Goal: Task Accomplishment & Management: Complete application form

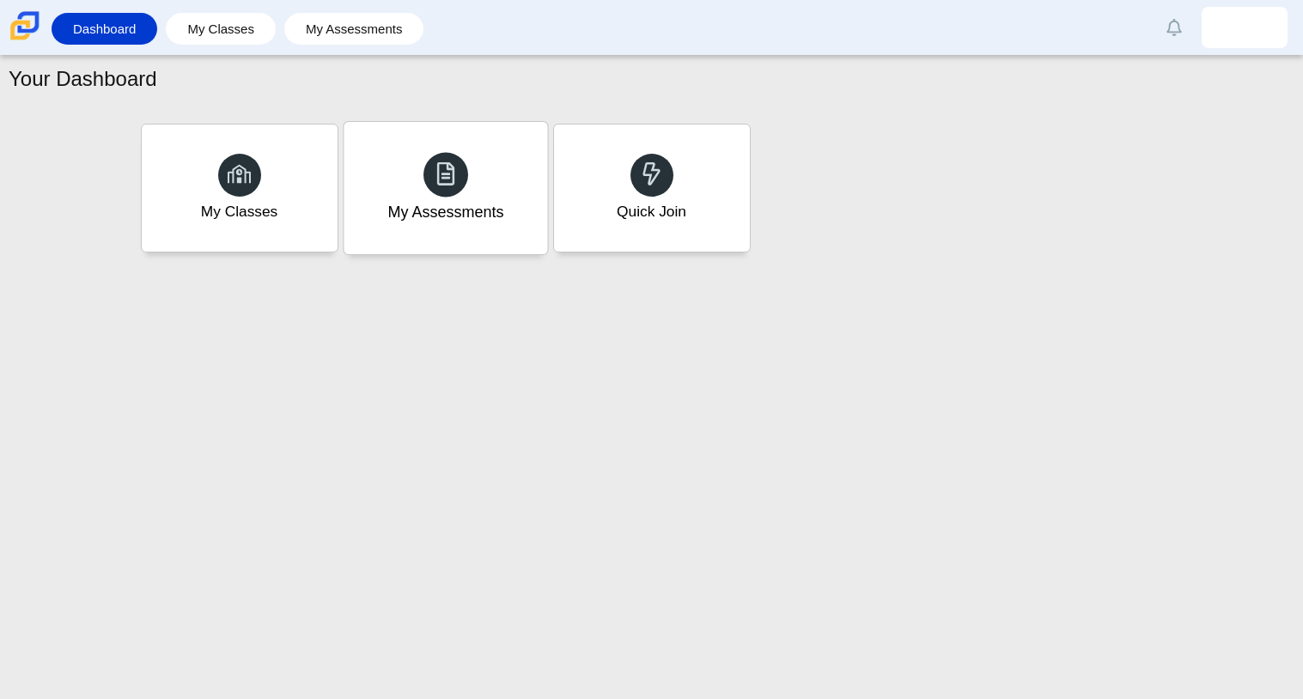
click at [482, 137] on div "My Assessments" at bounding box center [446, 188] width 204 height 132
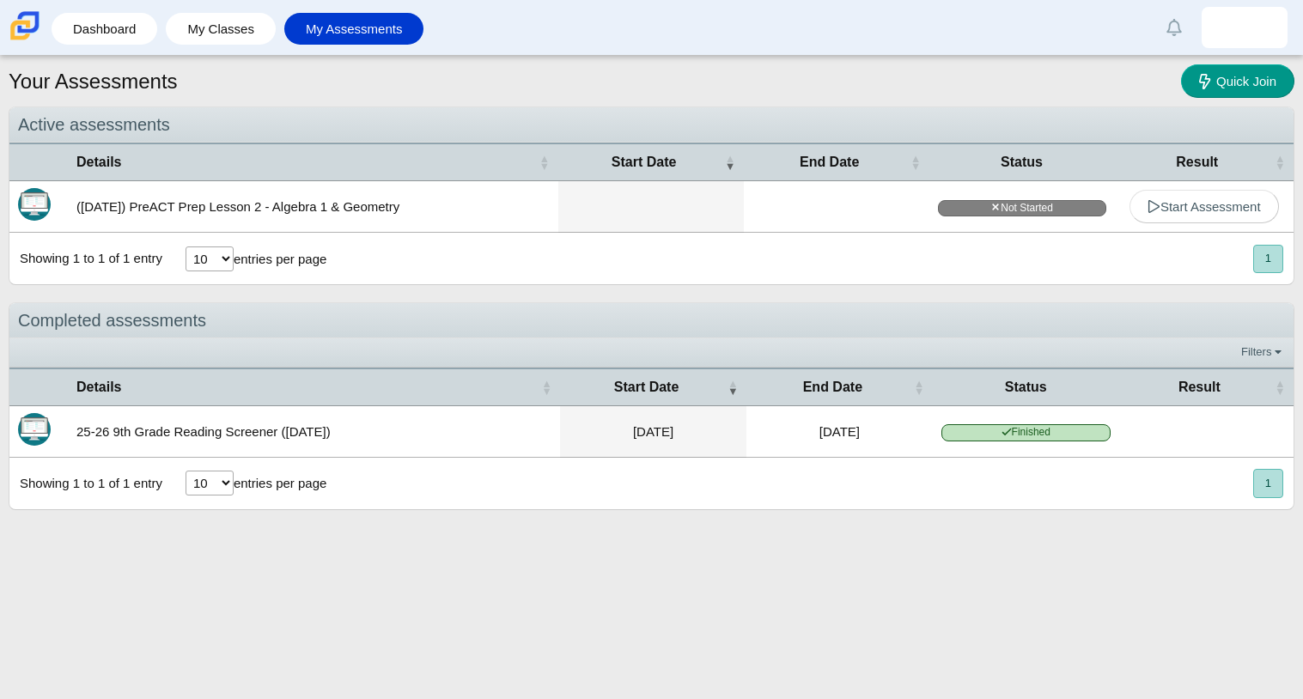
click at [226, 256] on select "10 25 50 100" at bounding box center [210, 259] width 48 height 25
click at [225, 255] on select "10 25 50 100" at bounding box center [210, 259] width 48 height 25
click at [1167, 204] on span "Start Assessment" at bounding box center [1204, 206] width 113 height 15
click at [1185, 213] on span "Start Assessment" at bounding box center [1204, 206] width 113 height 15
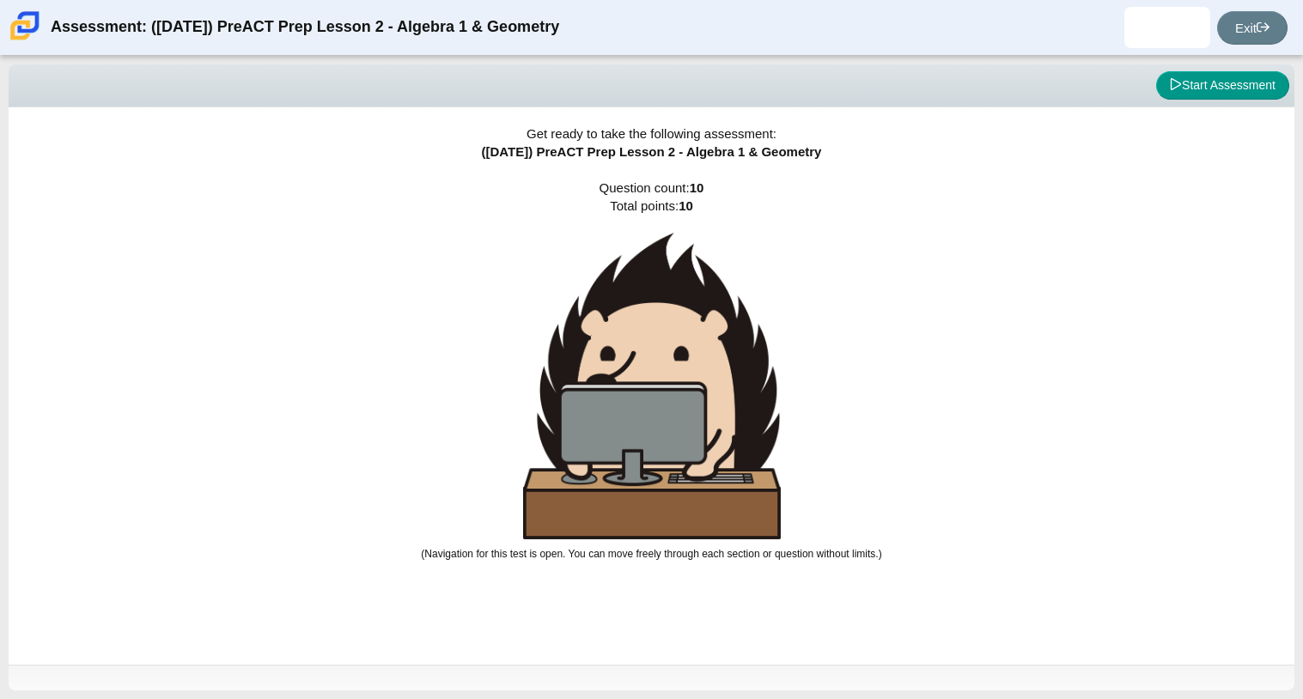
click at [996, 272] on div "Get ready to take the following assessment: ([DATE]) PreACT Prep Lesson 2 - Alg…" at bounding box center [652, 386] width 1286 height 558
click at [1241, 78] on button "Start Assessment" at bounding box center [1222, 85] width 133 height 29
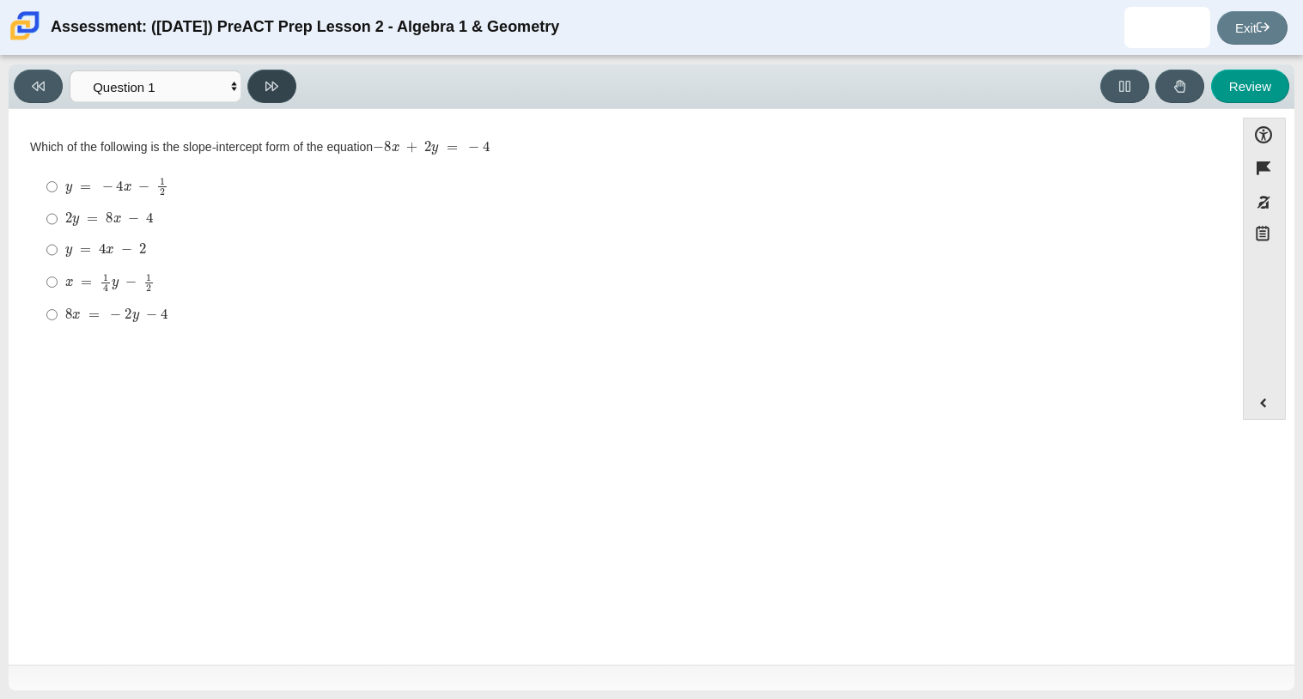
click at [266, 91] on icon at bounding box center [271, 86] width 13 height 13
click at [32, 88] on icon at bounding box center [38, 86] width 13 height 13
select select "bbf5d072-3e0b-44c4-9a12-6e7c9033f65b"
click at [231, 82] on select "Questions Question 1 Question 2 Question 3 Question 4 Question 5 Question 6 Que…" at bounding box center [156, 86] width 172 height 32
click at [216, 77] on select "Questions Question 1 Question 2 Question 3 Question 4 Question 5 Question 6 Que…" at bounding box center [156, 86] width 172 height 32
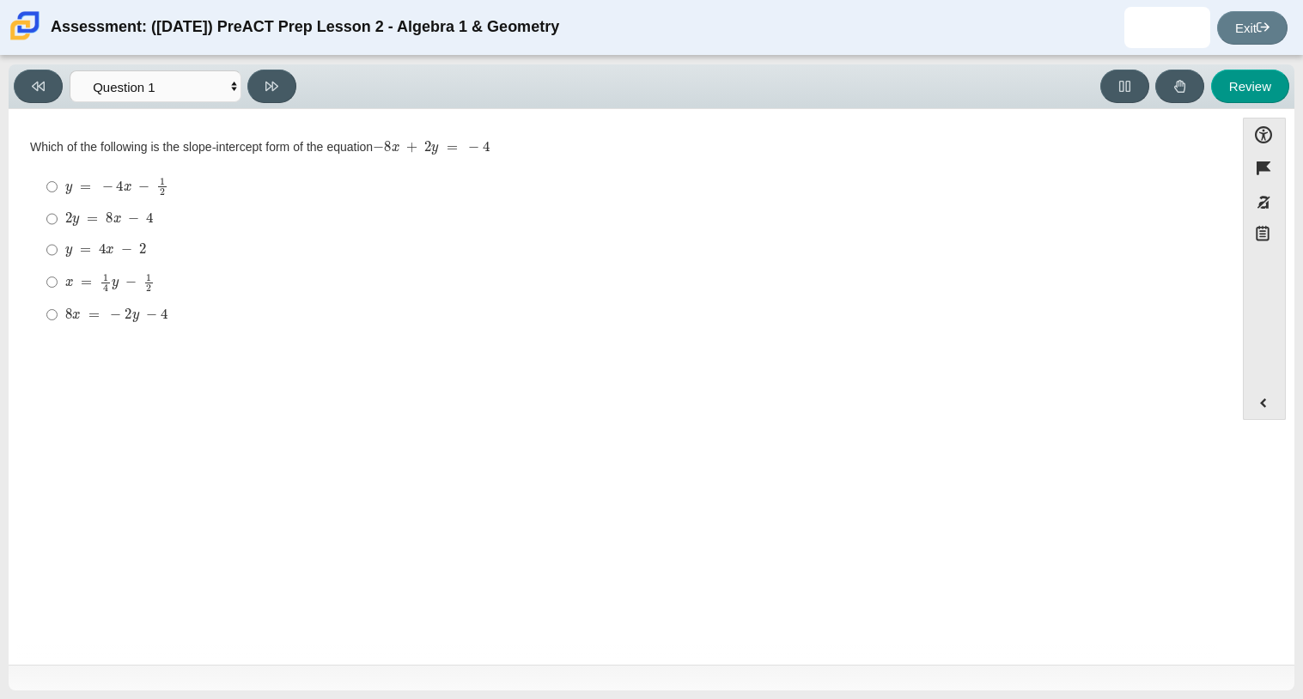
click at [141, 222] on mjx-math "Assessment items" at bounding box center [109, 219] width 88 height 15
click at [58, 222] on input "2 y = 8 x − 4 2 y = 8 x − 4" at bounding box center [51, 219] width 11 height 31
radio input "true"
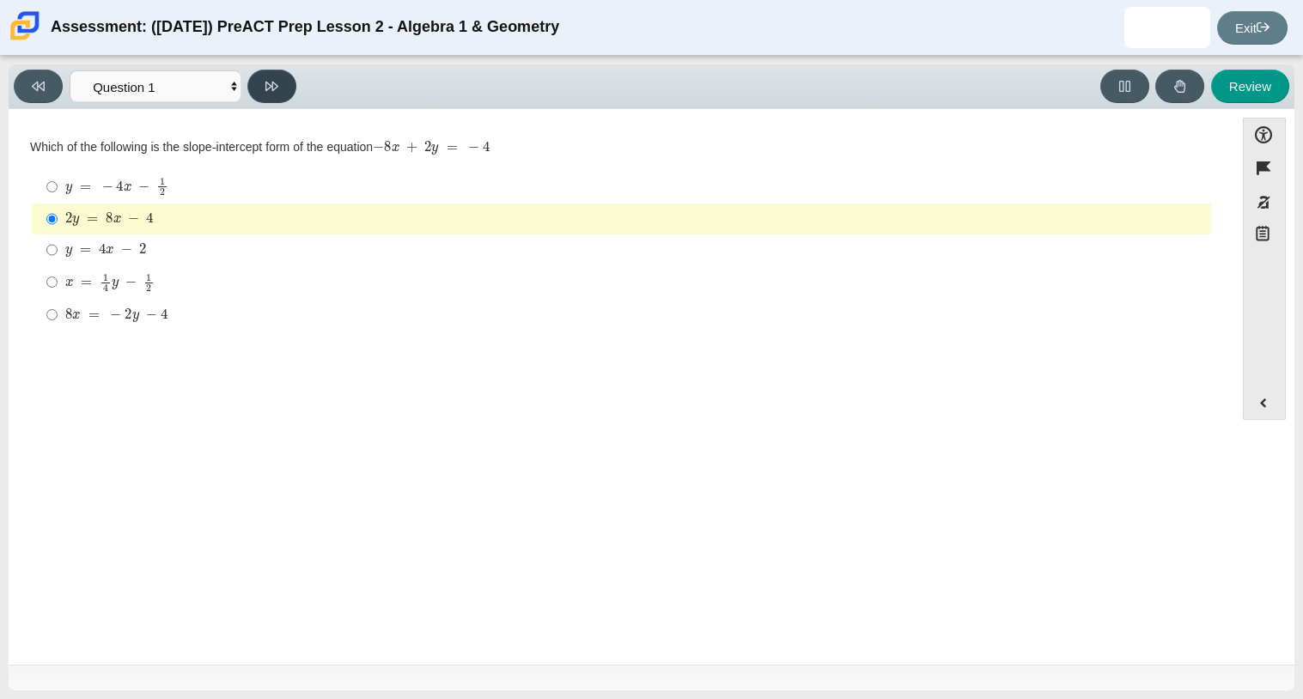
click at [268, 93] on button at bounding box center [271, 87] width 49 height 34
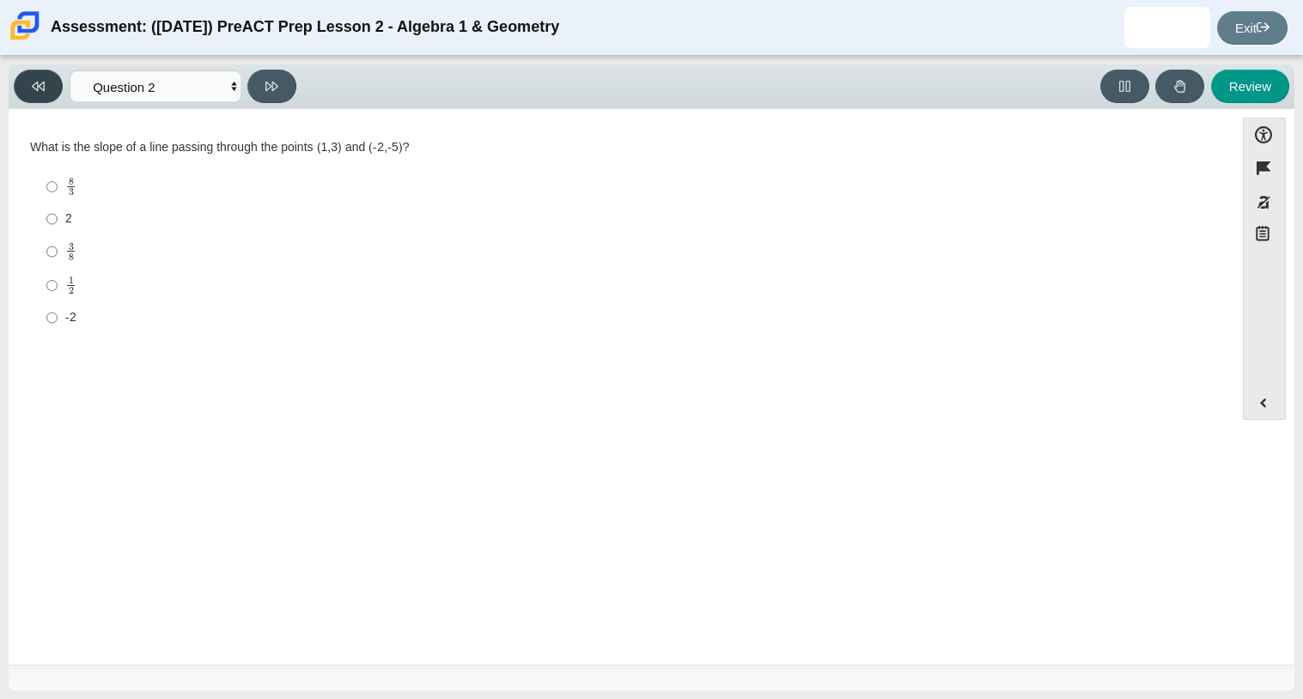
click at [29, 87] on button at bounding box center [38, 87] width 49 height 34
select select "bbf5d072-3e0b-44c4-9a12-6e7c9033f65b"
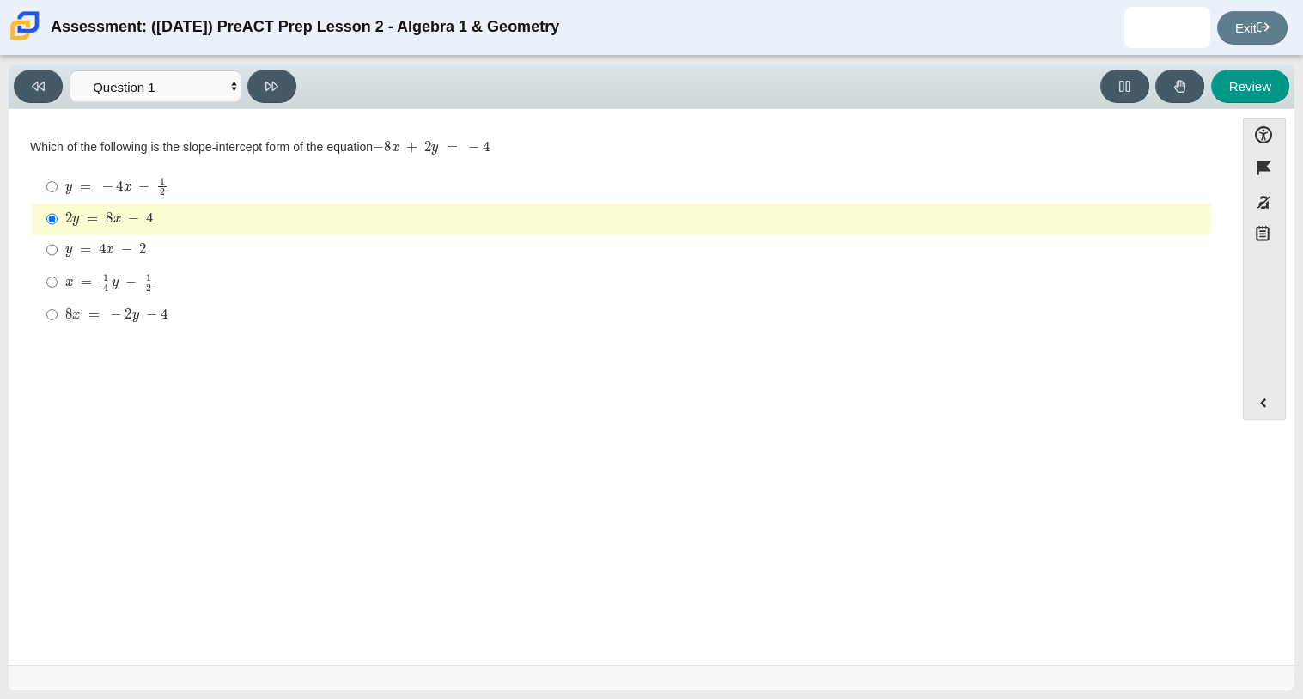
click at [134, 230] on mjx-container "2 y = 8 x − 4" at bounding box center [109, 217] width 88 height 33
click at [58, 230] on input "2 y = 8 x − 4 2 y = 8 x − 4" at bounding box center [51, 219] width 11 height 31
click at [114, 197] on mjx-container "y = − 4 x − 1 2" at bounding box center [116, 185] width 103 height 33
click at [58, 197] on input "y = − 4 x − 1 2 y = − 4 x − 1 2" at bounding box center [51, 187] width 11 height 34
radio input "true"
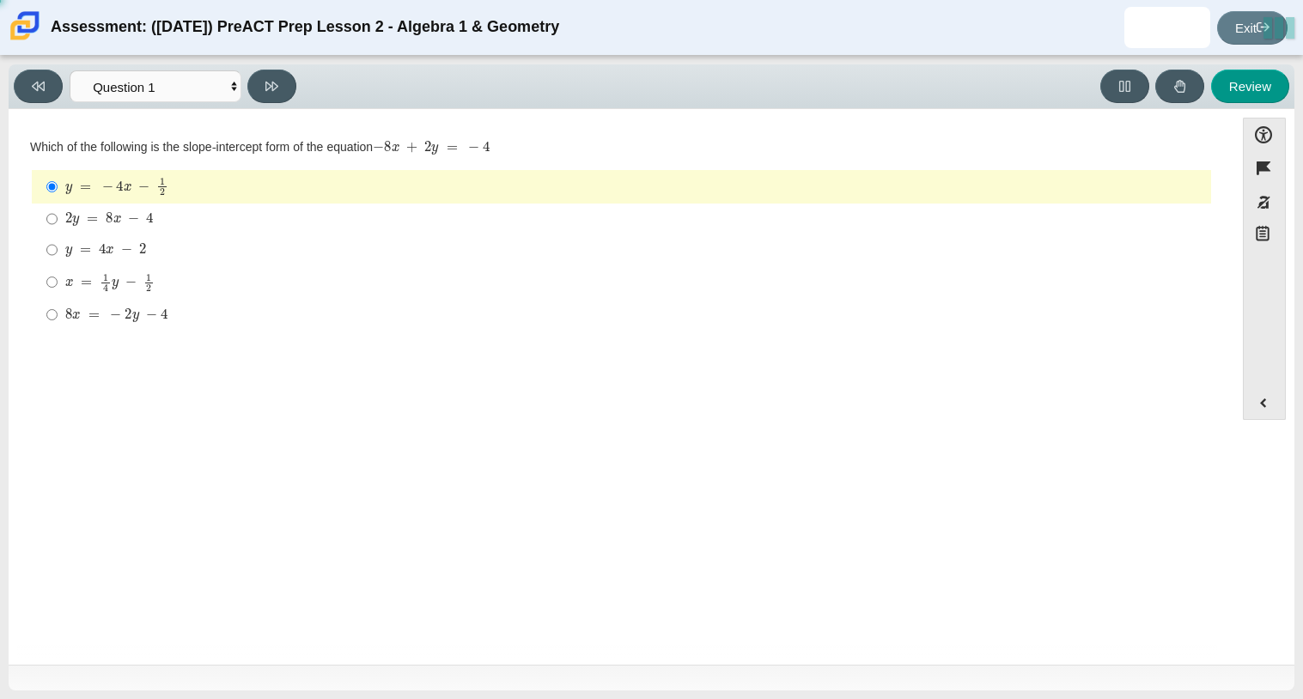
click at [118, 206] on mjx-container "2 y = 8 x − 4" at bounding box center [109, 217] width 88 height 33
click at [58, 206] on input "2 y = 8 x − 4 2 y = 8 x − 4" at bounding box center [51, 219] width 11 height 31
radio input "true"
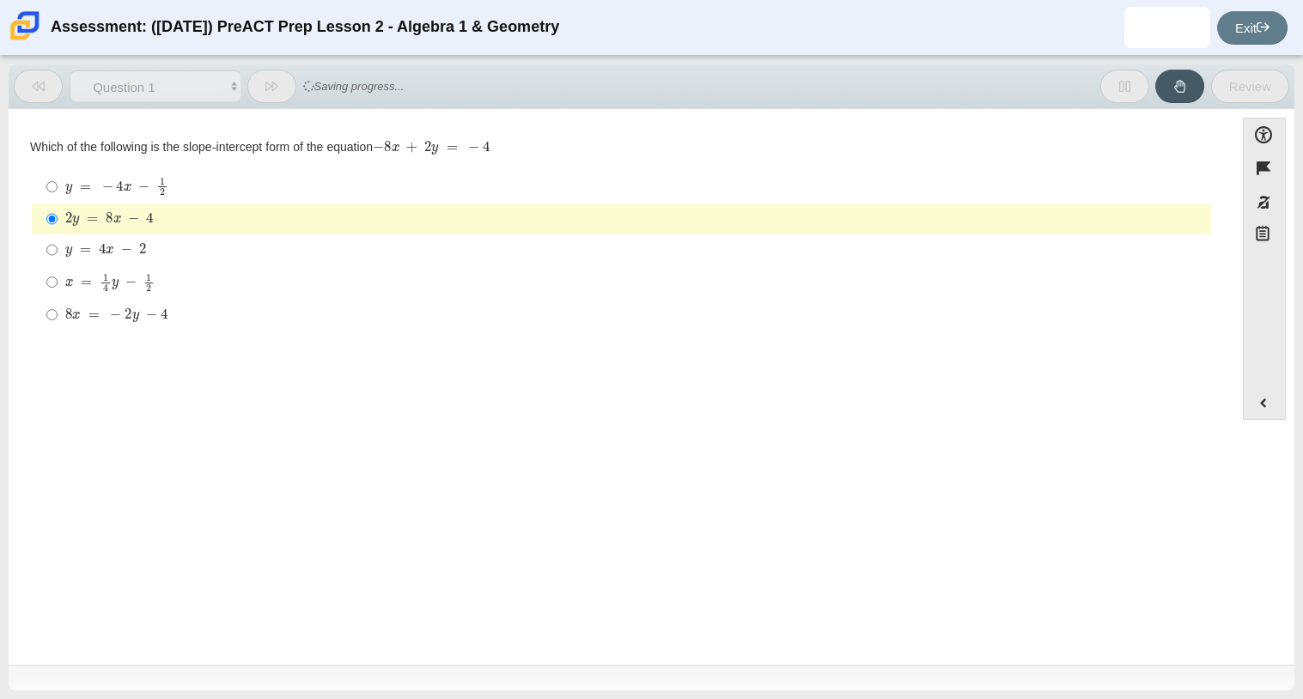
click at [134, 165] on div "Which of the following is the slope-intercept form of the equation − 8 x + 2 y …" at bounding box center [621, 235] width 1183 height 193
click at [126, 184] on mjx-c "Assessment items" at bounding box center [128, 187] width 9 height 7
click at [58, 183] on input "y = − 4 x − 1 2 y = − 4 x − 1 2" at bounding box center [51, 187] width 11 height 34
radio input "true"
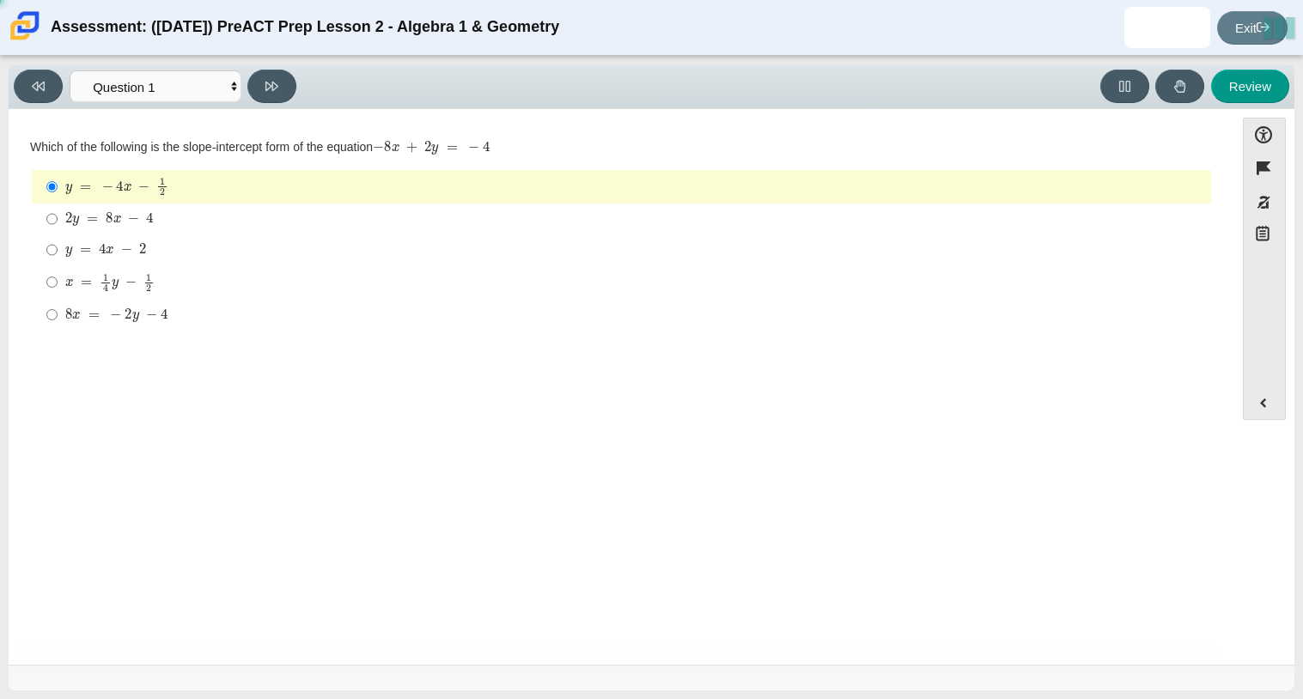
click at [127, 247] on mjx-c "Assessment items" at bounding box center [126, 250] width 11 height 9
click at [58, 247] on input "y = 4 x − 2 y = 4 x − 2" at bounding box center [51, 250] width 11 height 31
radio input "true"
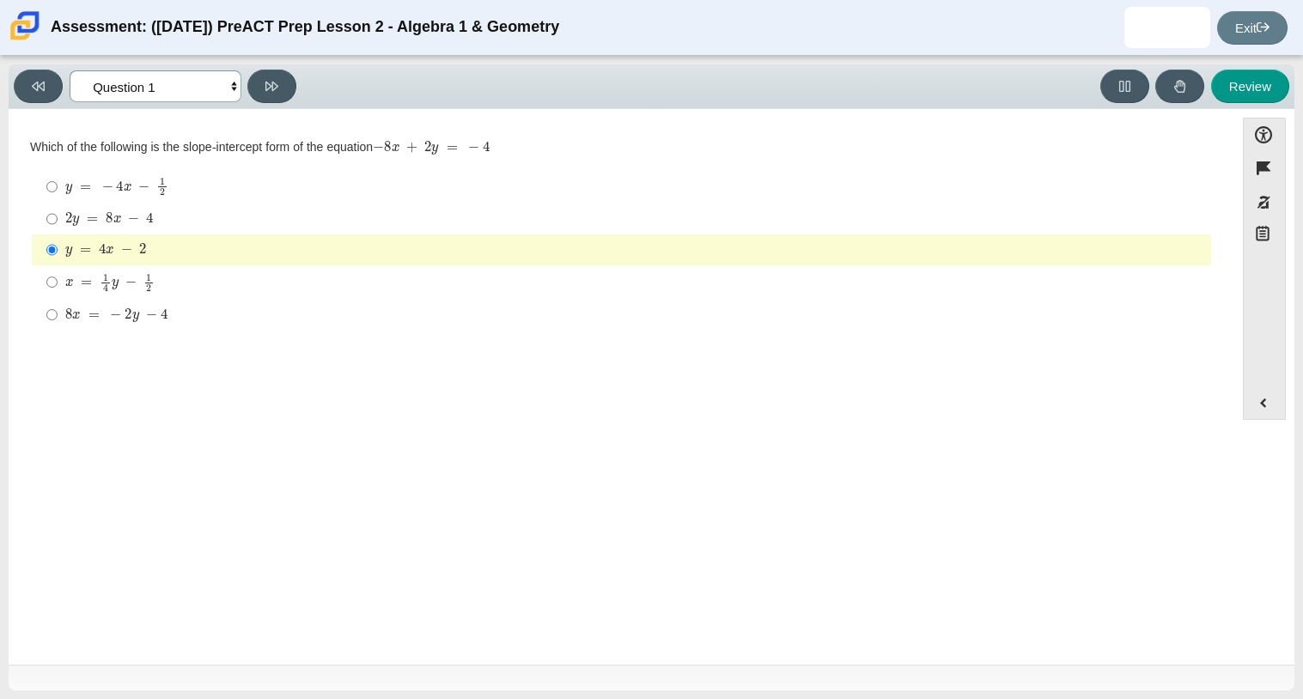
click at [214, 87] on select "Questions Question 1 Question 2 Question 3 Question 4 Question 5 Question 6 Que…" at bounding box center [156, 86] width 172 height 32
click at [70, 70] on select "Questions Question 1 Question 2 Question 3 Question 4 Question 5 Question 6 Que…" at bounding box center [156, 86] width 172 height 32
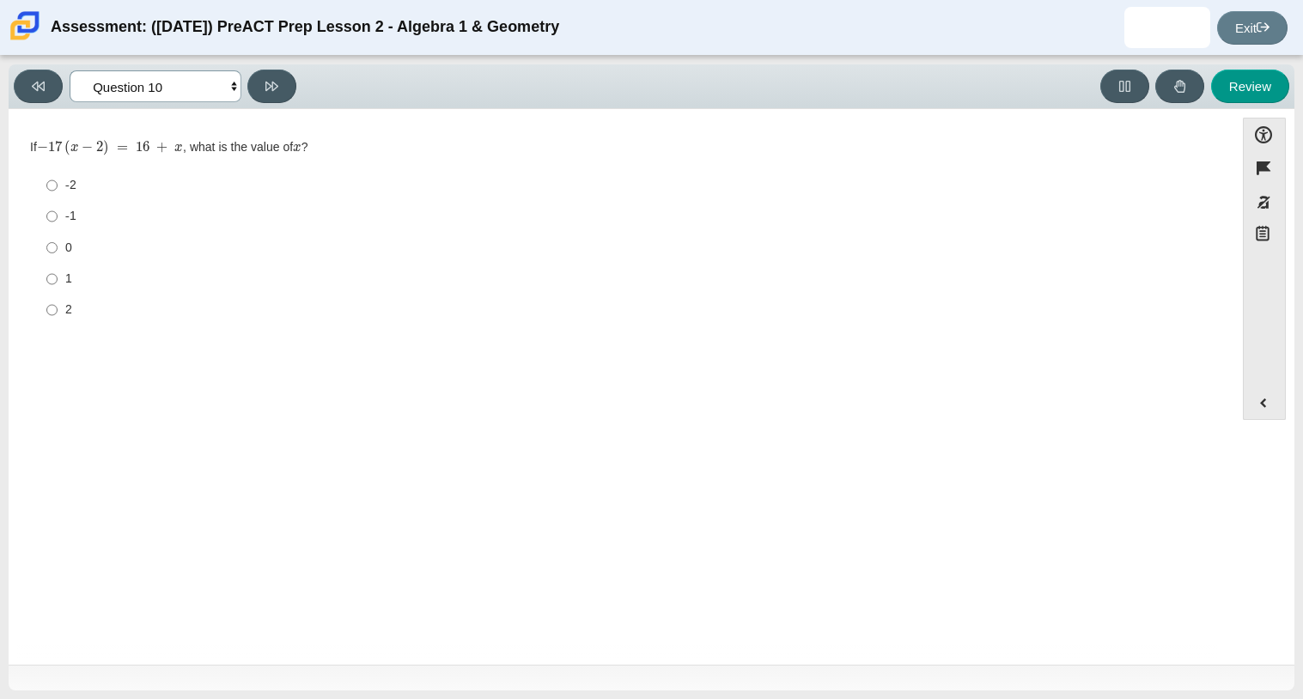
click at [119, 81] on select "Questions Question 1 Question 2 Question 3 Question 4 Question 5 Question 6 Que…" at bounding box center [156, 86] width 172 height 32
click at [70, 70] on select "Questions Question 1 Question 2 Question 3 Question 4 Question 5 Question 6 Que…" at bounding box center [156, 86] width 172 height 32
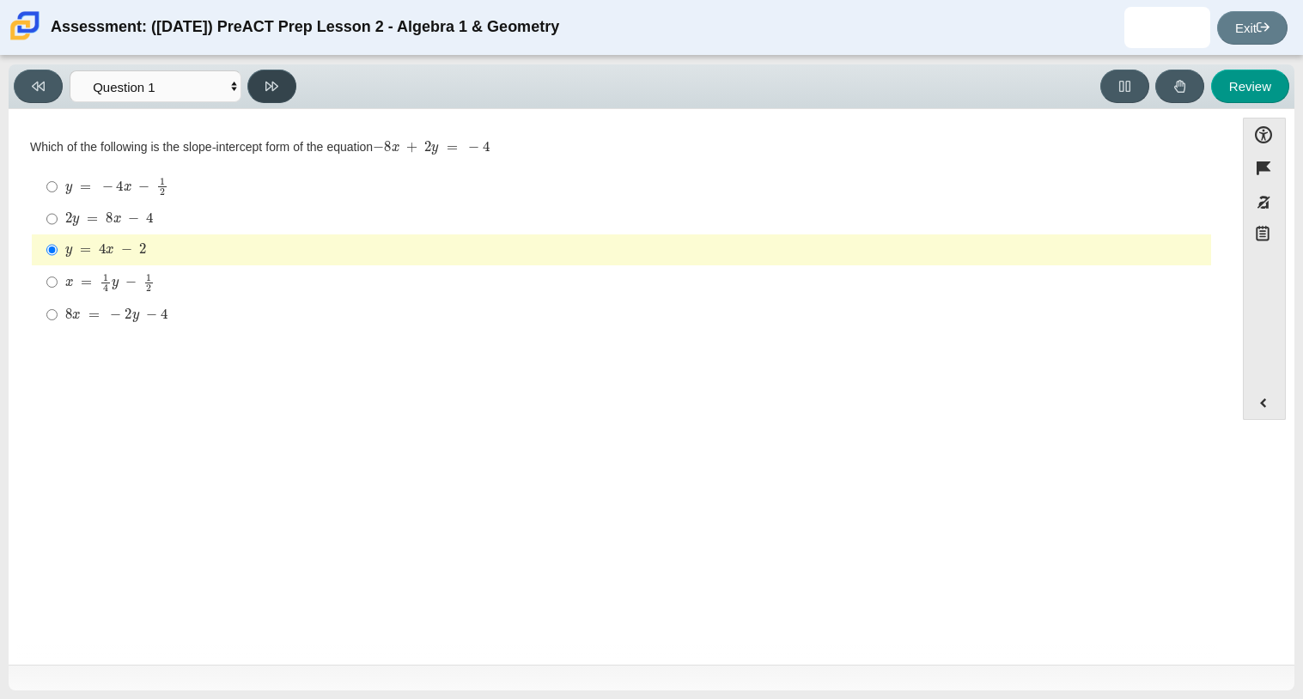
click at [265, 88] on icon at bounding box center [271, 86] width 13 height 13
select select "ed62e223-81bd-4cbf-ab48-ab975844bd1f"
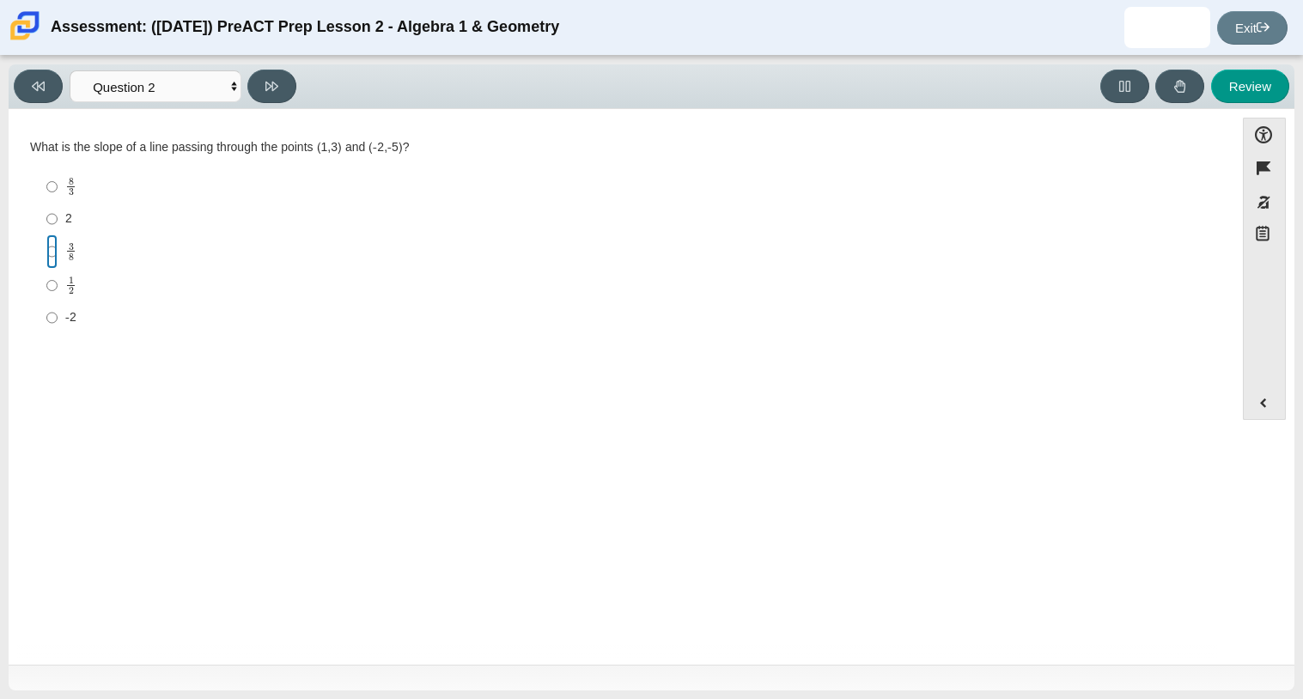
click at [52, 253] on input "3 8 3 eighths" at bounding box center [51, 252] width 11 height 34
radio input "true"
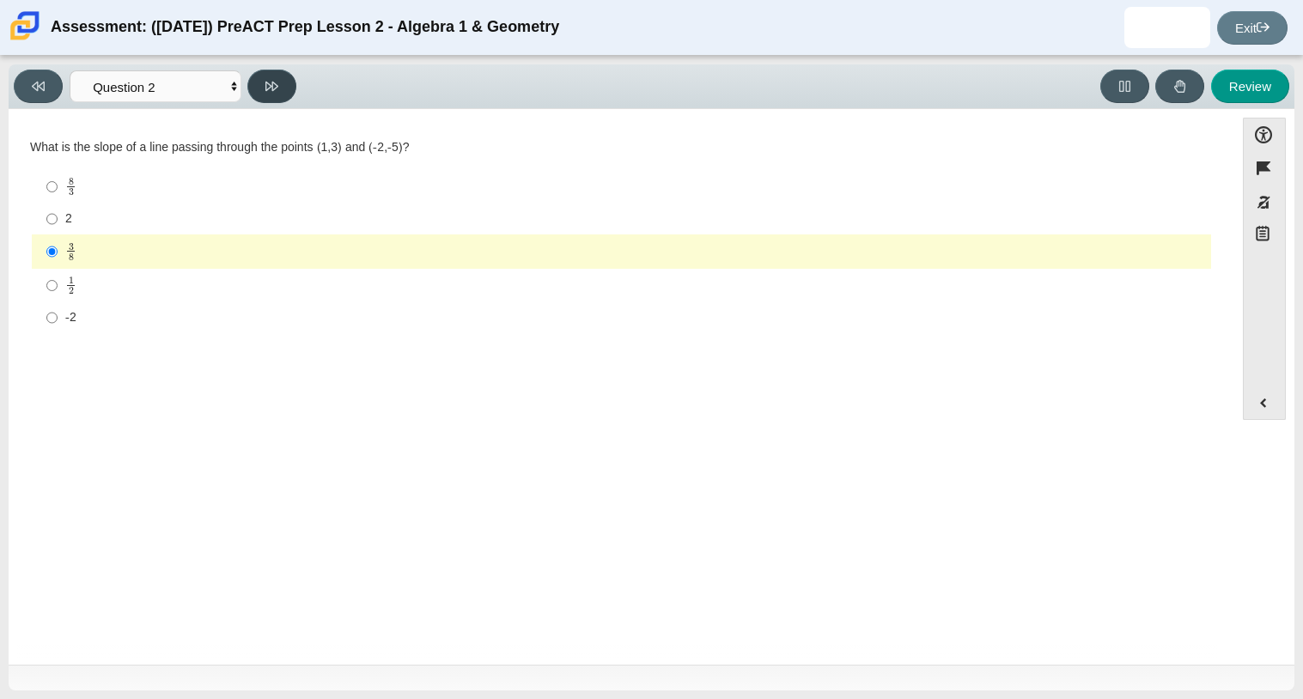
click at [290, 94] on button at bounding box center [271, 87] width 49 height 34
select select "97f4f5fa-a52e-4fed-af51-565bfcdf47cb"
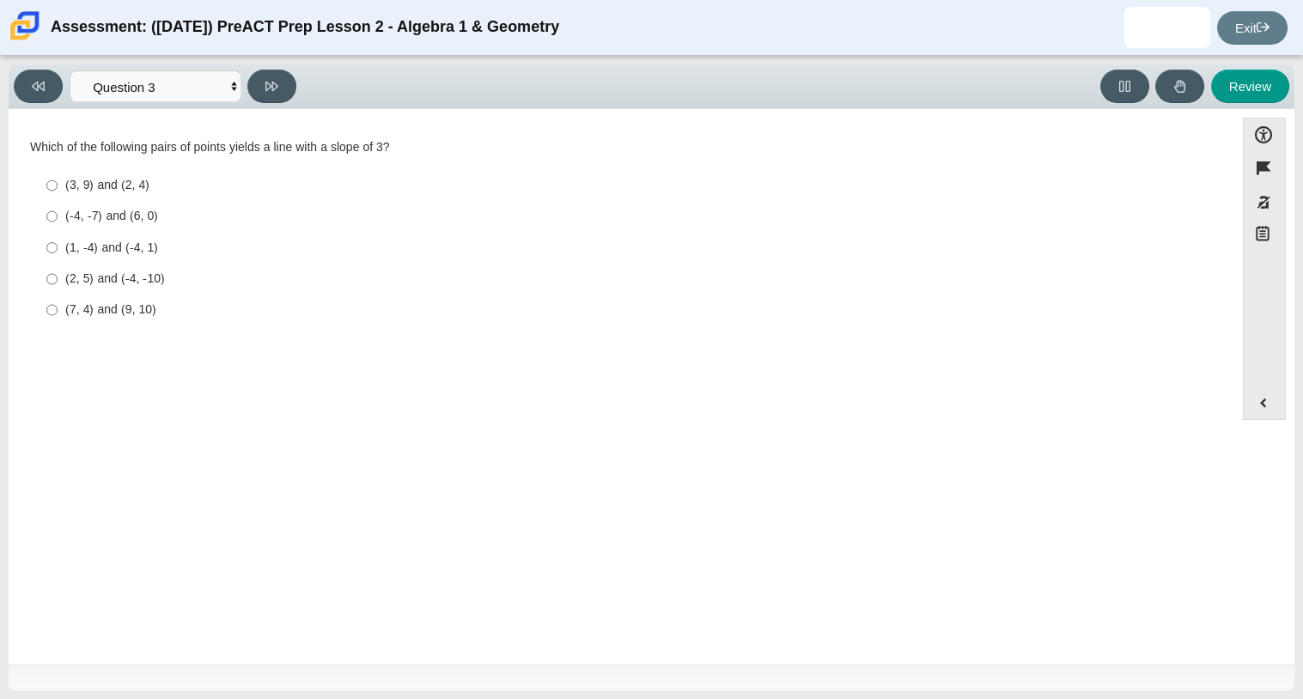
click at [63, 247] on label "(1, -4) and (-4, 1) (1, -4) and (-4, 1)" at bounding box center [622, 247] width 1177 height 31
click at [58, 247] on input "(1, -4) and (-4, 1) (1, -4) and (-4, 1)" at bounding box center [51, 247] width 11 height 31
radio input "true"
